Goal: Task Accomplishment & Management: Manage account settings

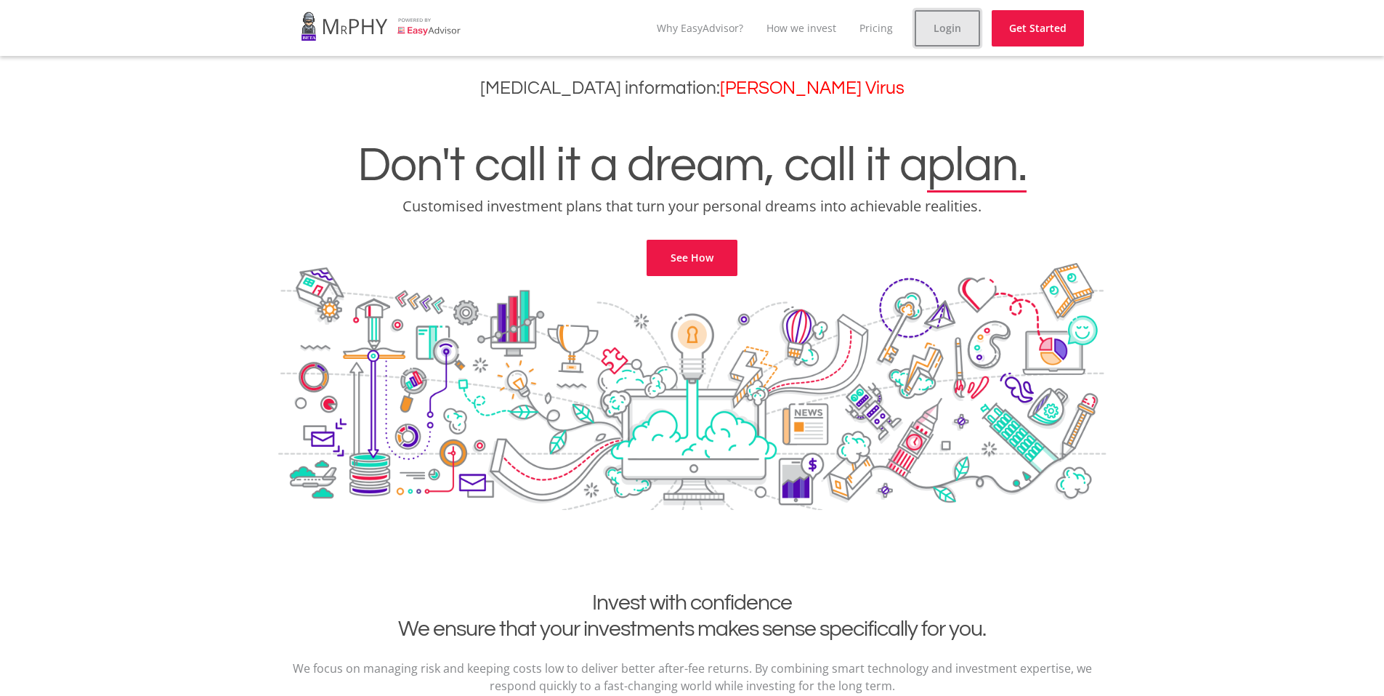
click at [949, 19] on link "Login" at bounding box center [947, 28] width 65 height 36
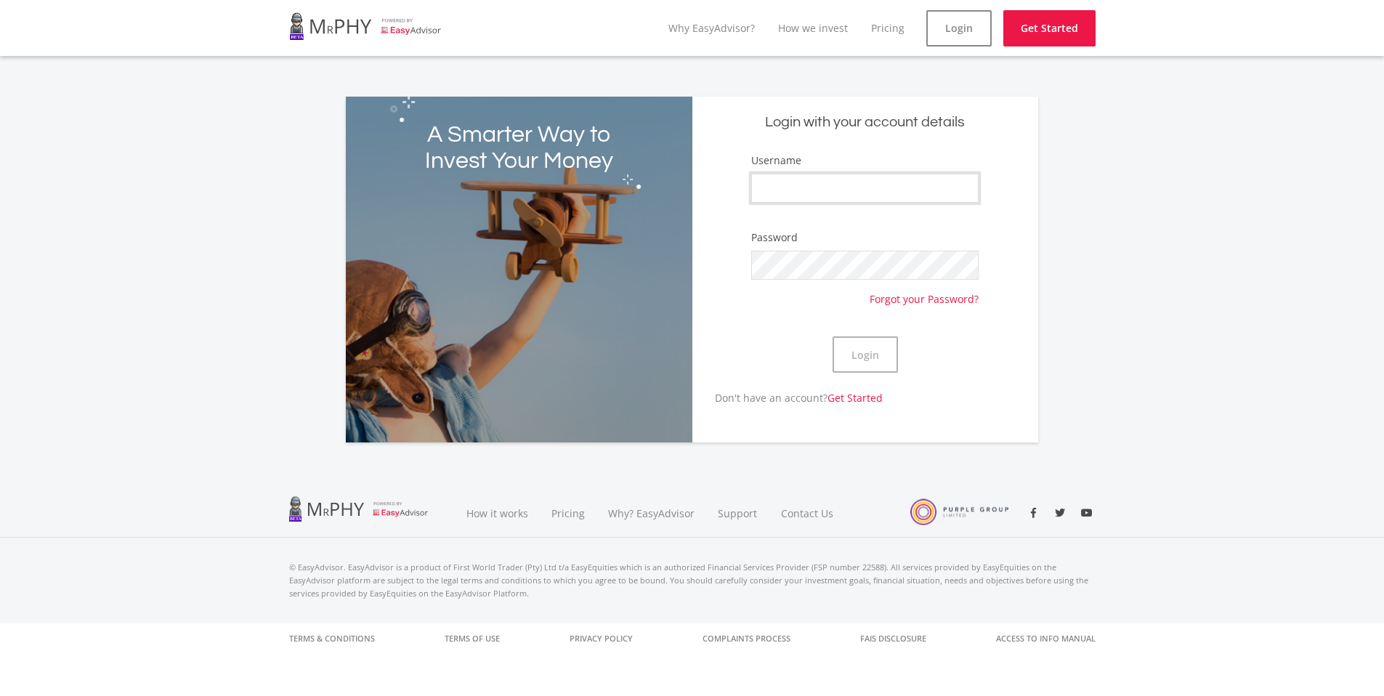
click at [785, 193] on input "Username" at bounding box center [864, 188] width 227 height 29
type input "Alix45"
click at [833, 336] on button "Login" at bounding box center [865, 354] width 65 height 36
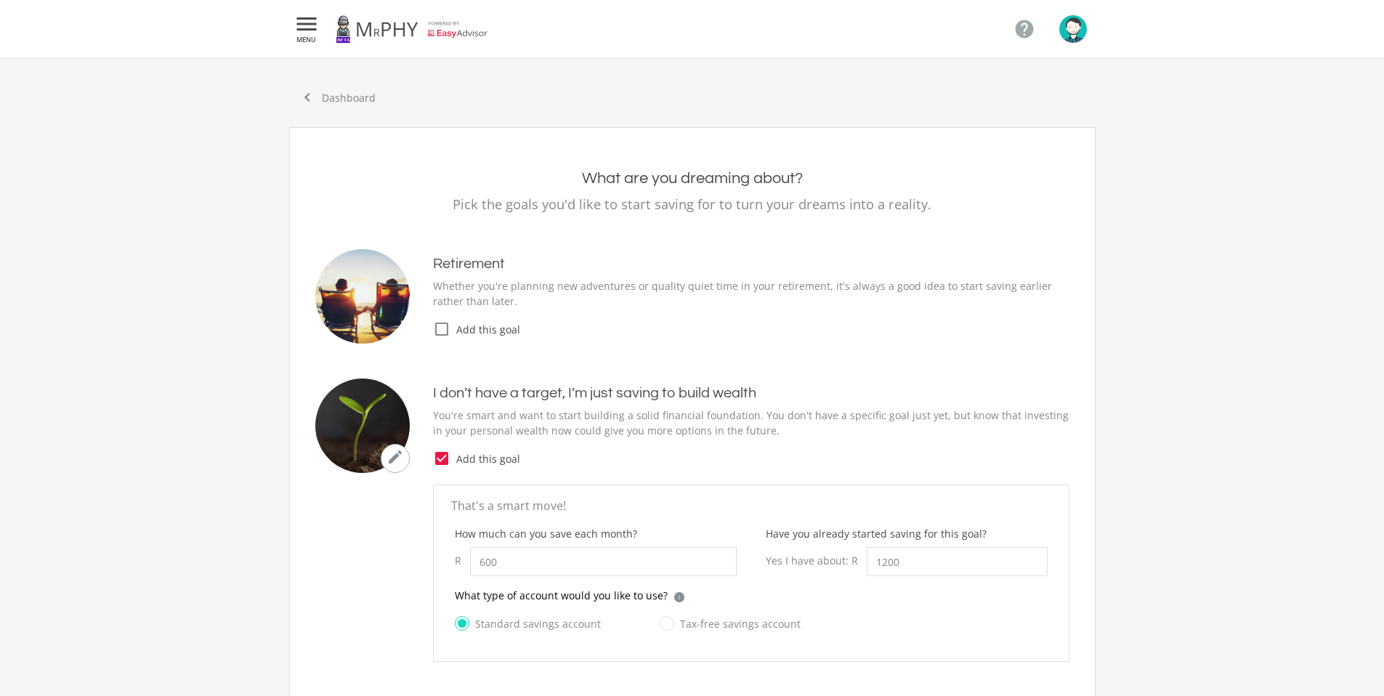
type input "600.00"
type input "1,200.00"
type input "12,000.00"
type input "1,250.00"
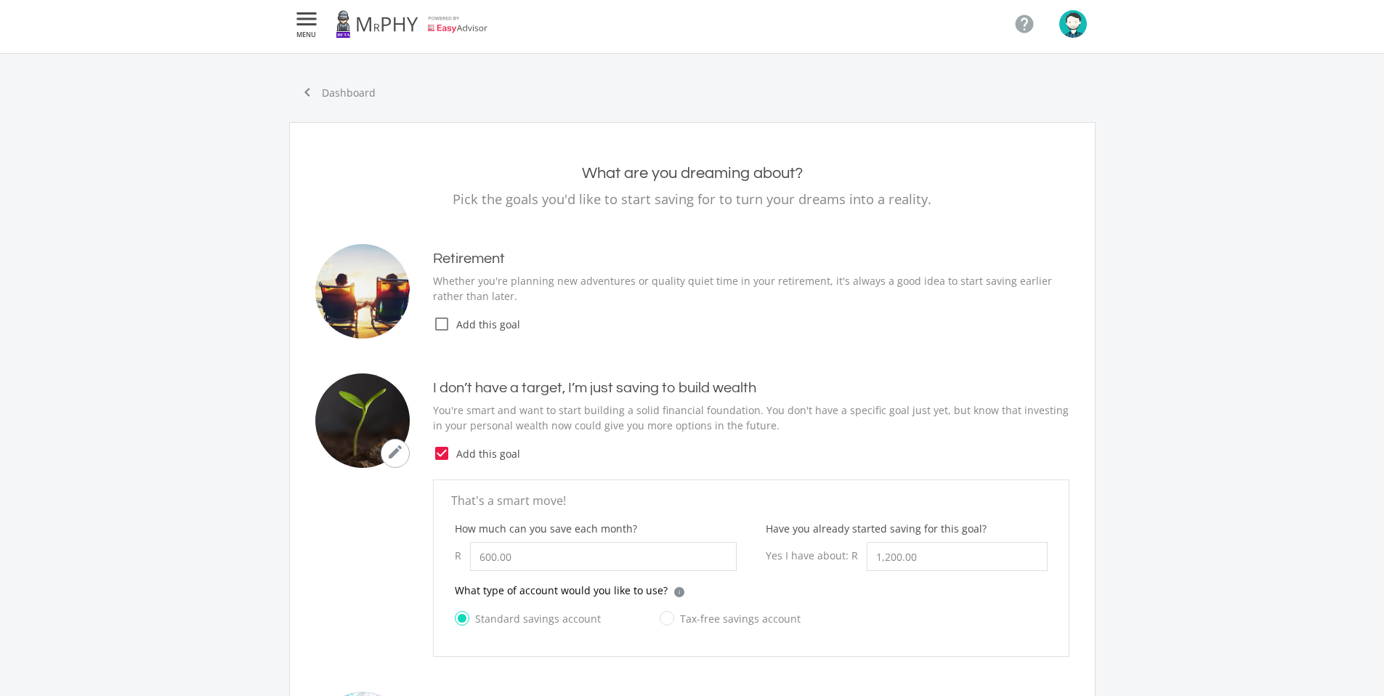
scroll to position [16, 0]
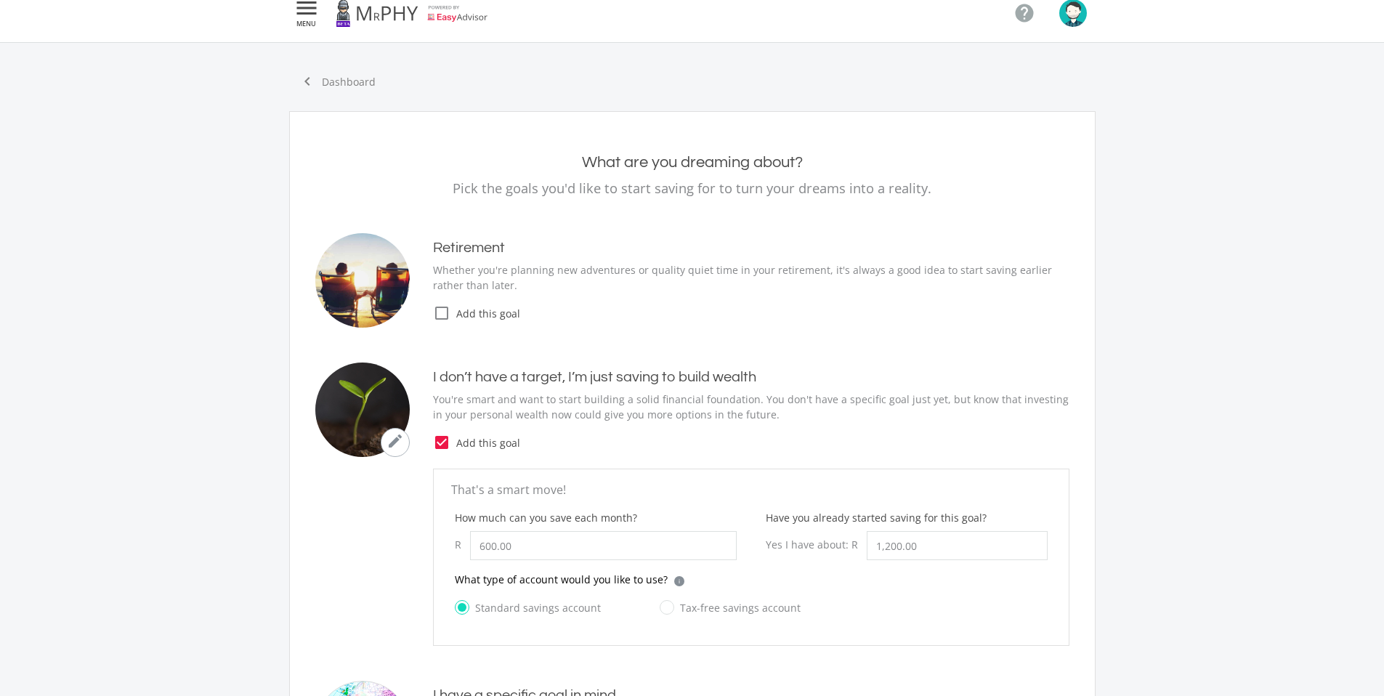
click at [310, 23] on span "MENU" at bounding box center [307, 23] width 26 height 7
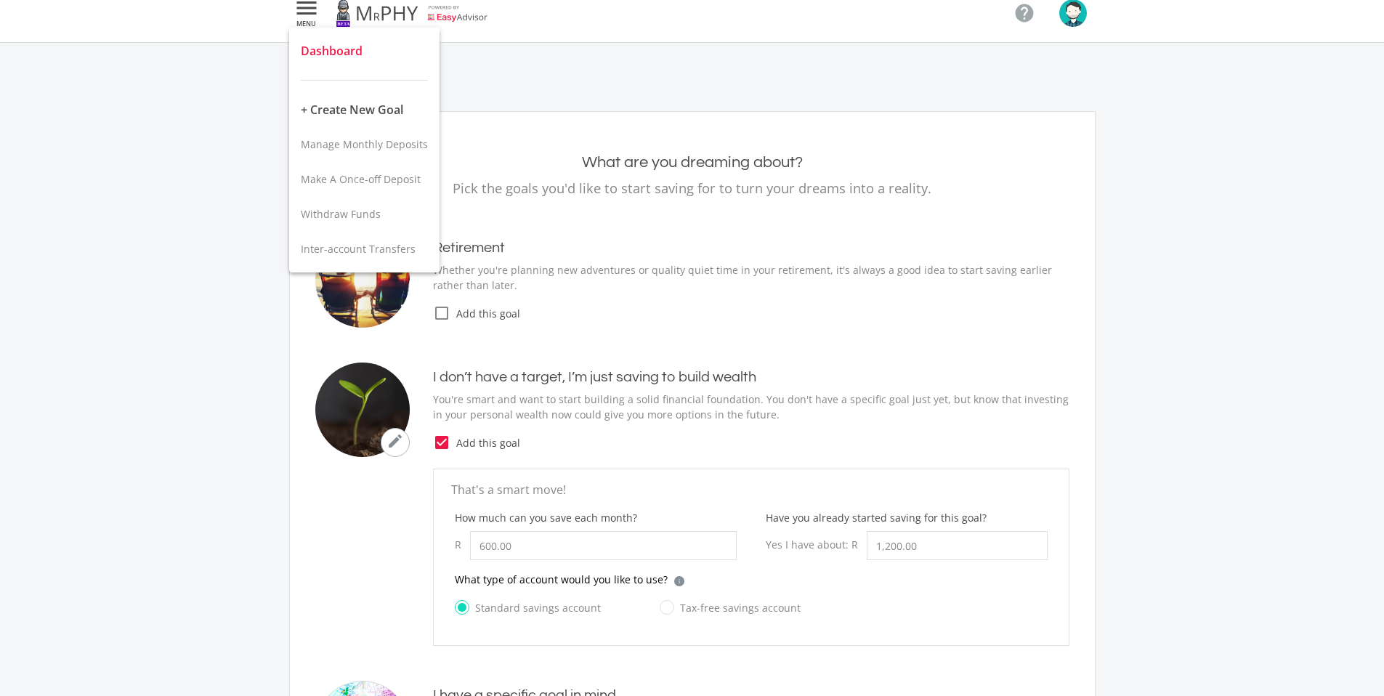
click at [345, 49] on span "Dashboard" at bounding box center [332, 51] width 62 height 16
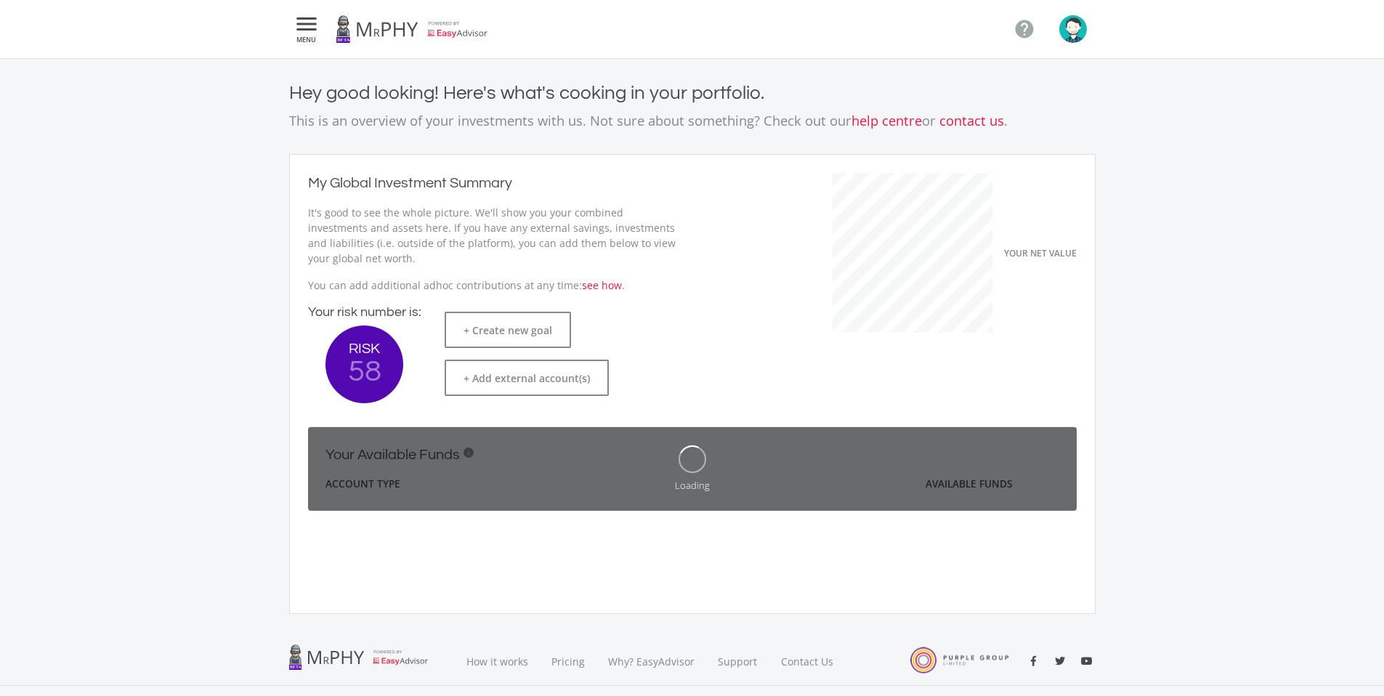
click at [1072, 41] on img "button" at bounding box center [1073, 29] width 28 height 28
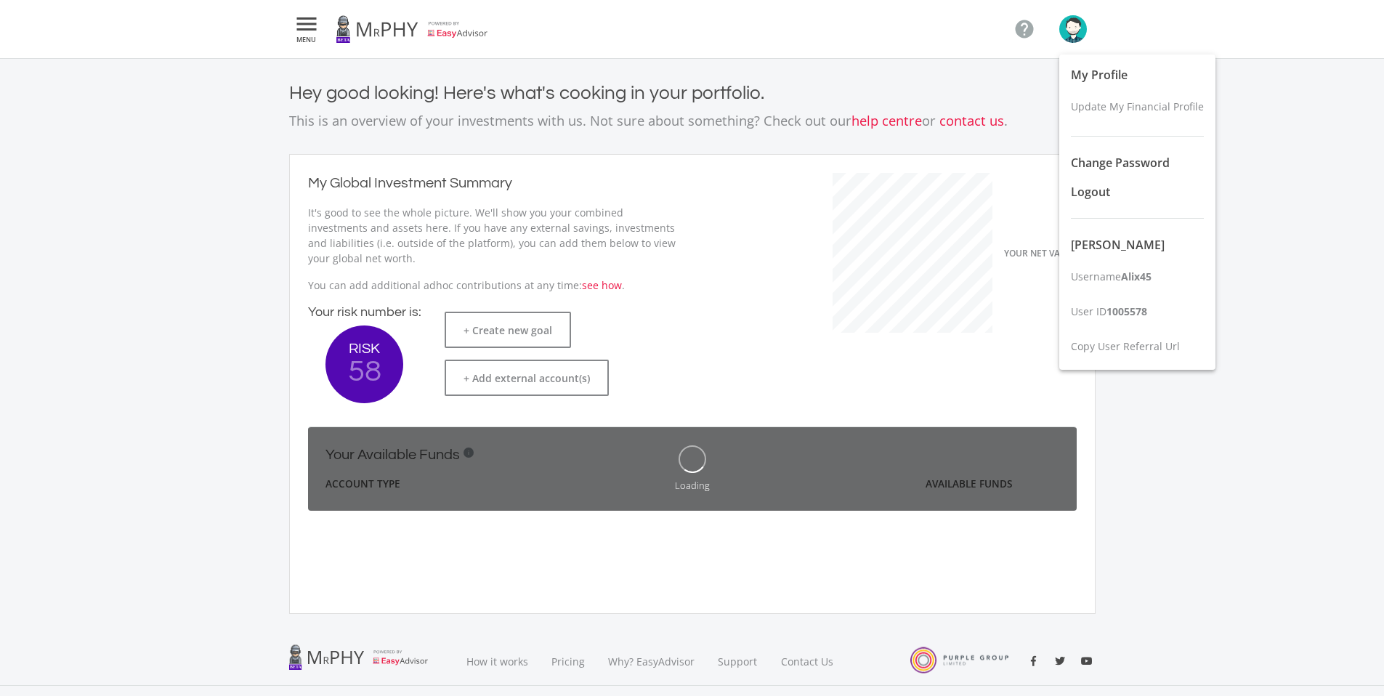
click at [941, 93] on div at bounding box center [692, 348] width 1384 height 696
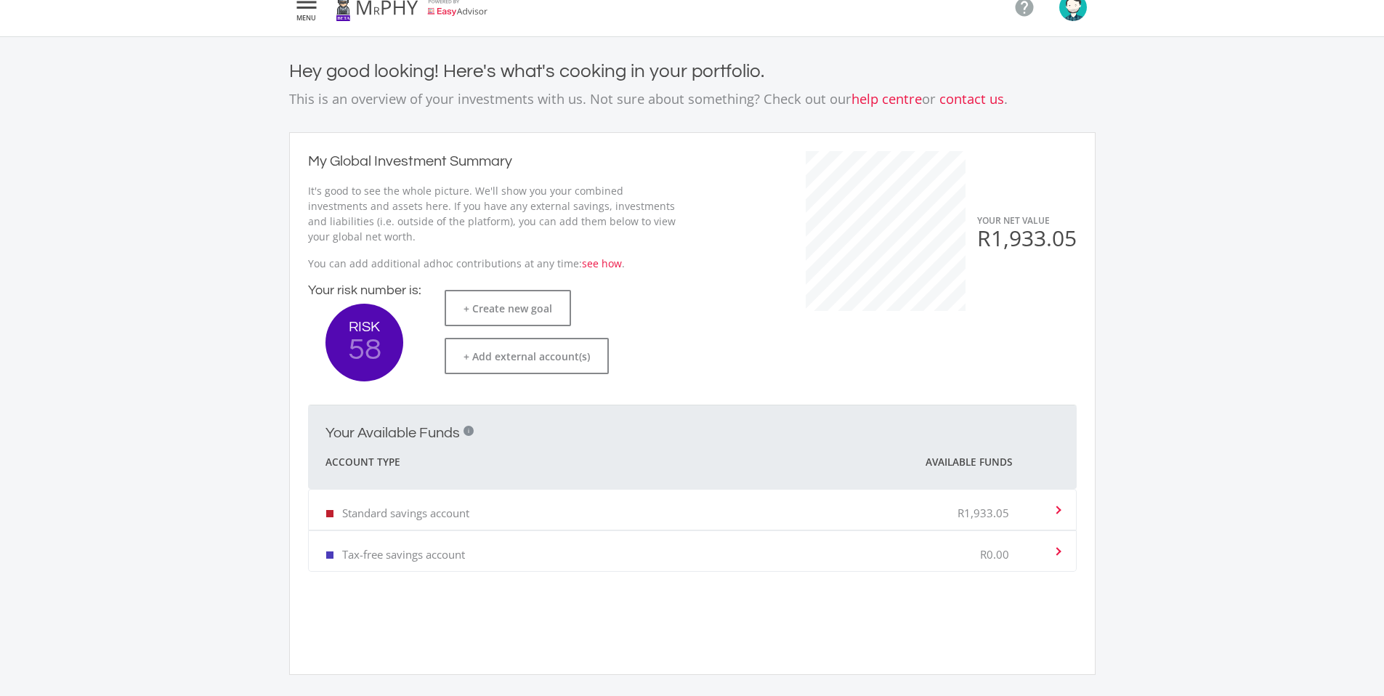
scroll to position [11, 0]
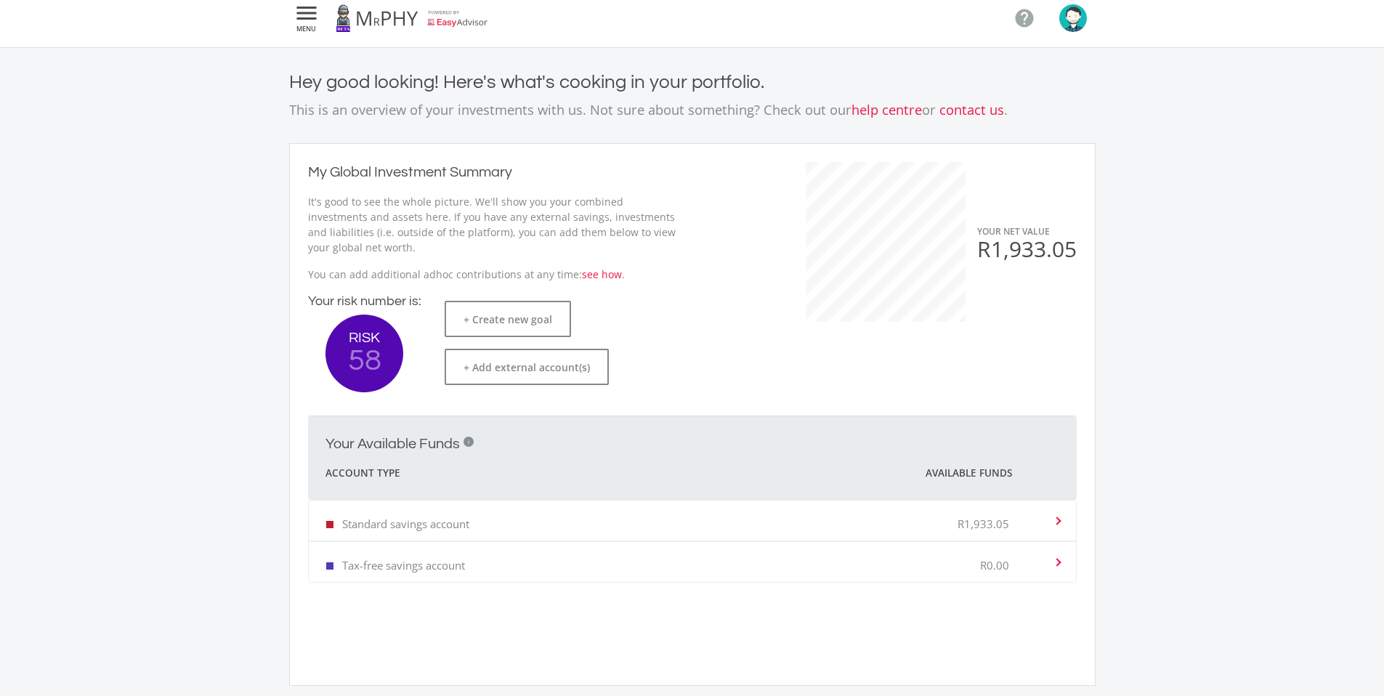
click at [365, 349] on div at bounding box center [365, 354] width 78 height 78
click at [506, 308] on button "+ Create new goal" at bounding box center [508, 319] width 126 height 36
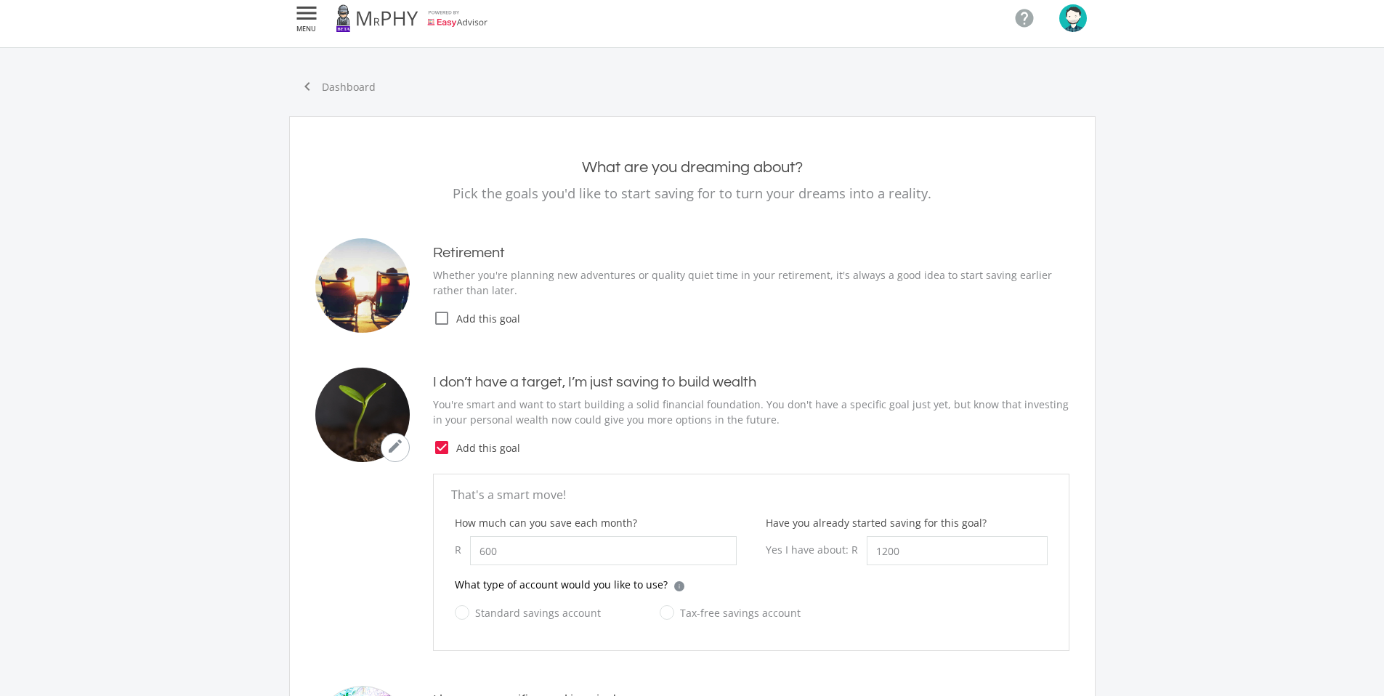
type input "600.00"
type input "1,200.00"
type input "12,000.00"
type input "1,250.00"
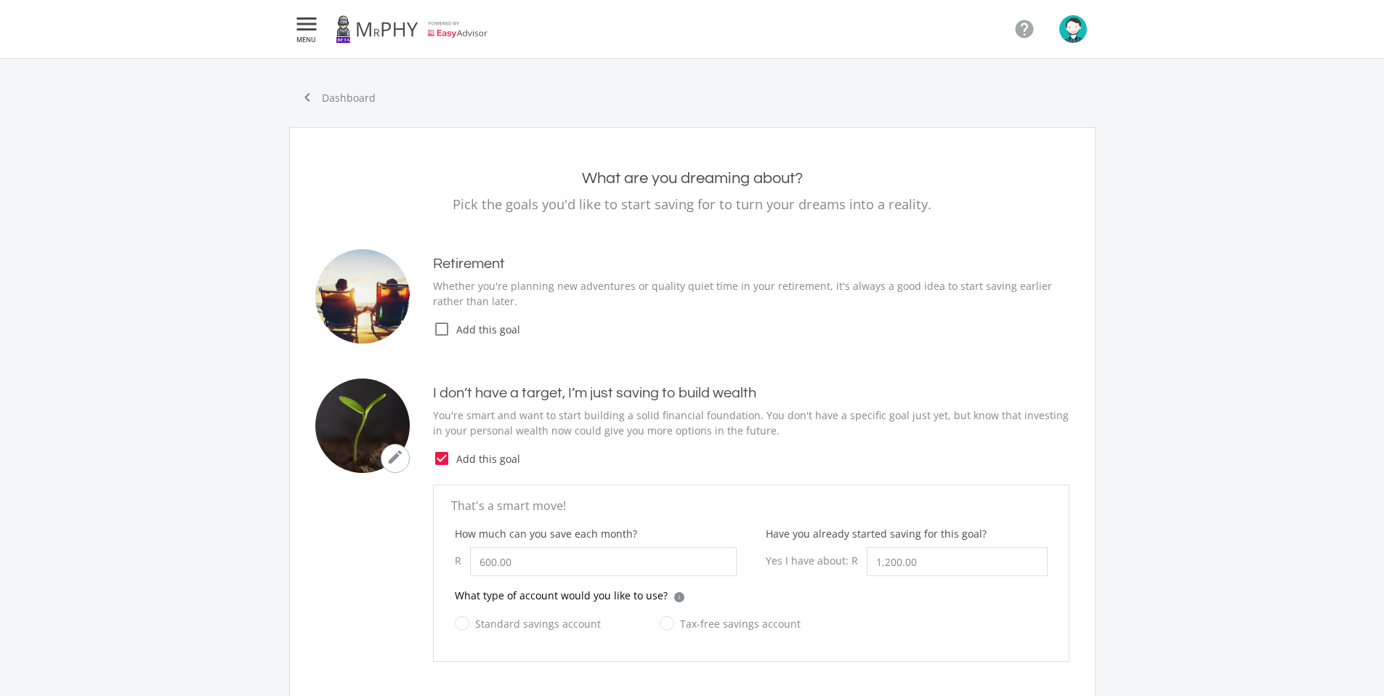
click at [311, 30] on icon "" at bounding box center [307, 23] width 26 height 17
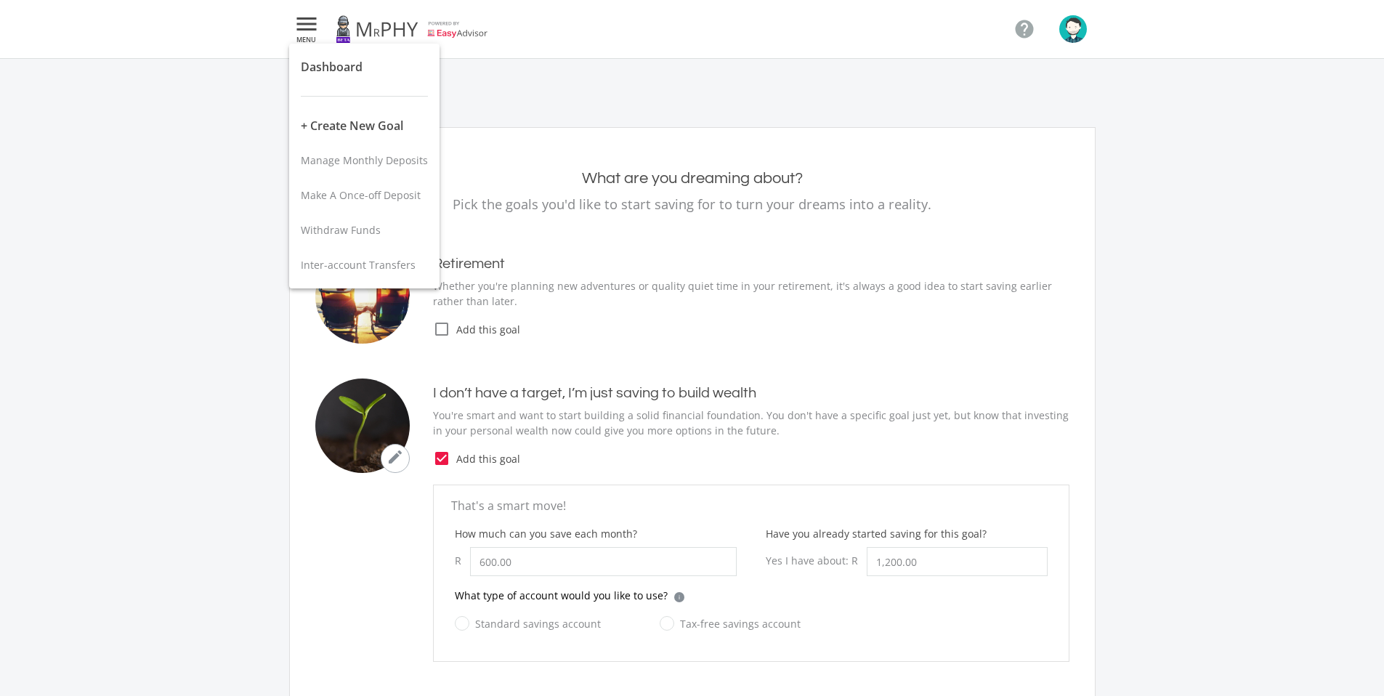
click at [492, 88] on div at bounding box center [692, 348] width 1384 height 696
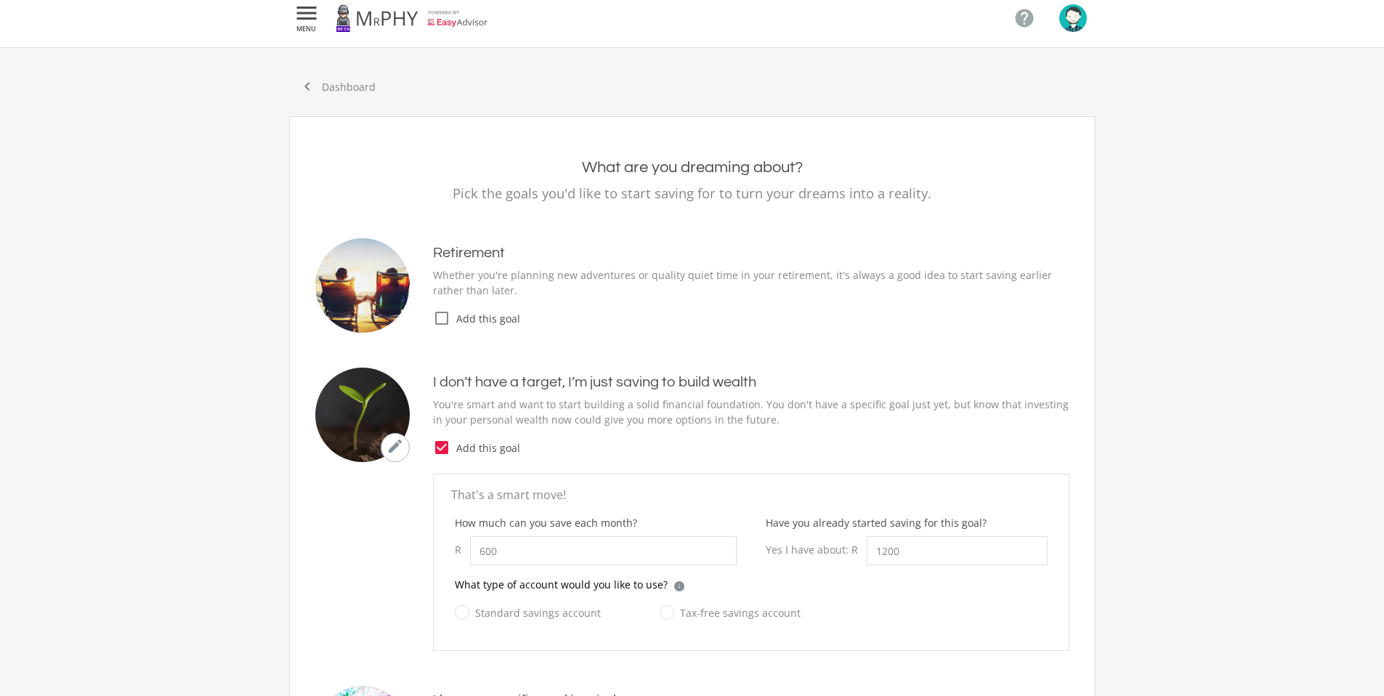
scroll to position [16, 0]
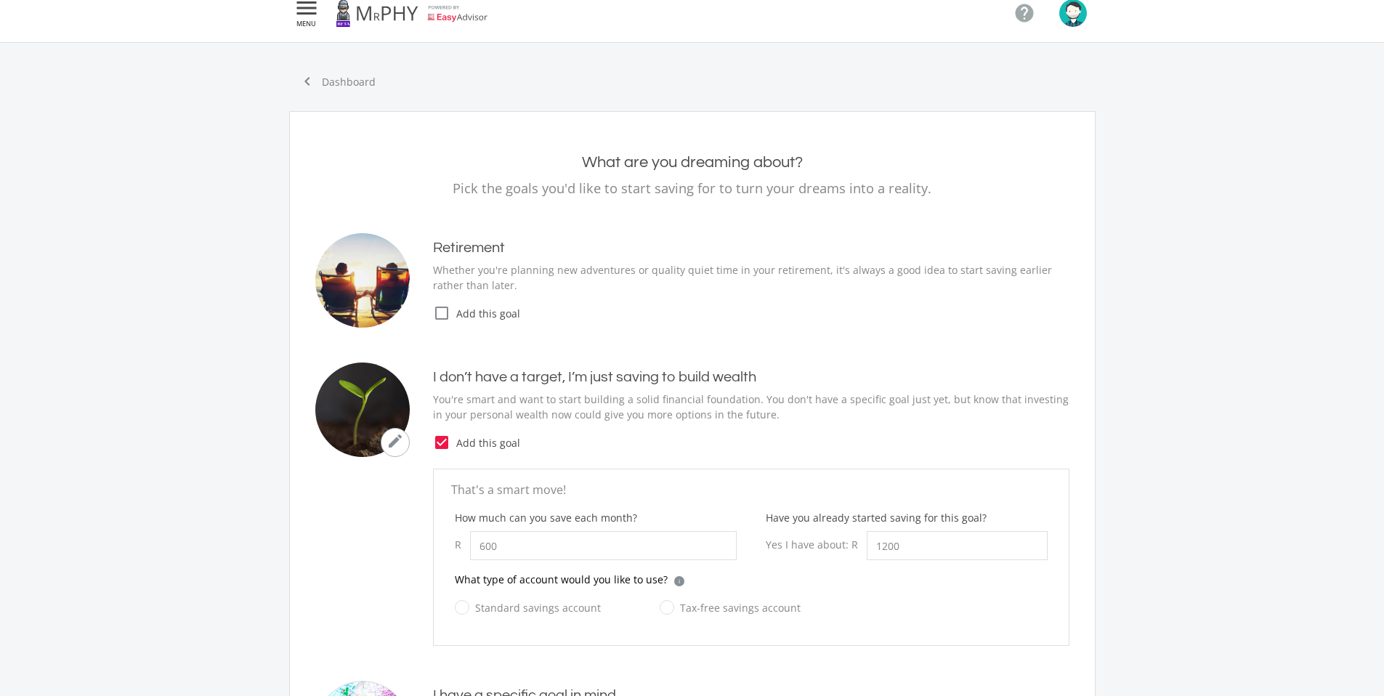
type input "600.00"
type input "1,200.00"
type input "12,000.00"
type input "1,250.00"
